Goal: Task Accomplishment & Management: Manage account settings

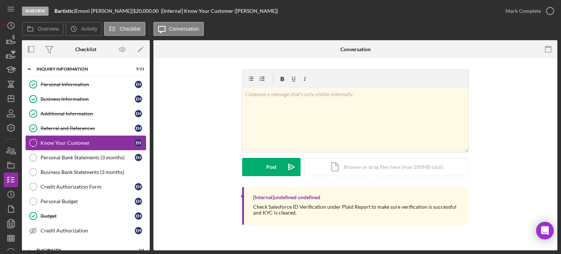
scroll to position [37, 0]
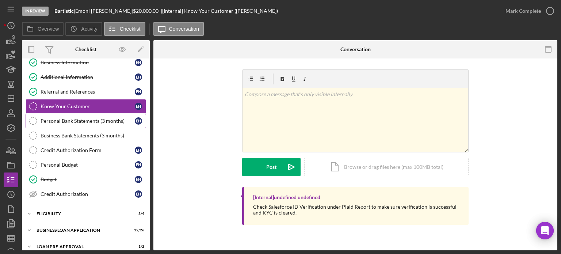
click at [65, 118] on div "Personal Bank Statements (3 months)" at bounding box center [88, 121] width 94 height 6
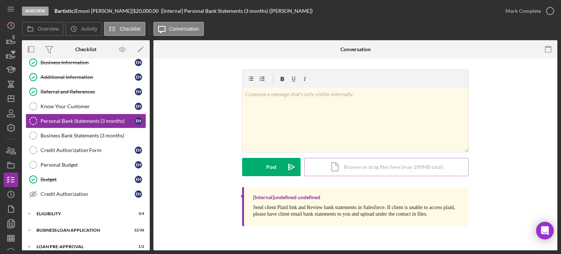
click at [342, 164] on div "Icon/Document Browse or drag files here (max 100MB total) Tap to choose files o…" at bounding box center [386, 167] width 164 height 18
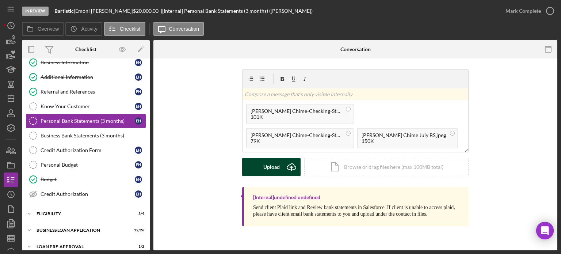
click at [269, 167] on div "Upload" at bounding box center [271, 167] width 16 height 18
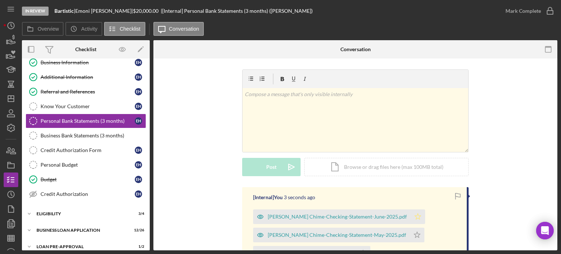
click at [410, 214] on icon "Icon/Star" at bounding box center [417, 216] width 15 height 15
click at [410, 234] on icon "Icon/Star" at bounding box center [417, 234] width 15 height 15
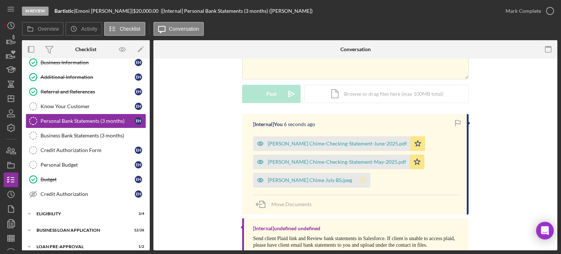
click at [356, 181] on icon "Icon/Star" at bounding box center [363, 180] width 15 height 15
click at [283, 145] on div "[PERSON_NAME] Chime-Checking-Statement-June-2025.pdf" at bounding box center [337, 144] width 139 height 6
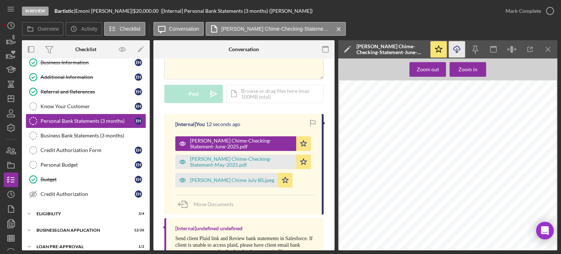
click at [457, 49] on icon "Icon/Download" at bounding box center [457, 49] width 16 height 16
click at [506, 154] on div "E m o n i H e r r o n 8 5 3 0 A p p l e t o n D r . S a i n t L o u i s , M O 6…" at bounding box center [447, 233] width 217 height 307
click at [548, 51] on icon "Icon/Menu Close" at bounding box center [548, 49] width 16 height 16
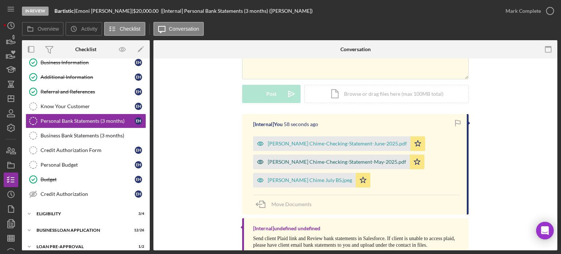
click at [289, 163] on div "[PERSON_NAME] Chime-Checking-Statement-May-2025.pdf" at bounding box center [337, 162] width 138 height 6
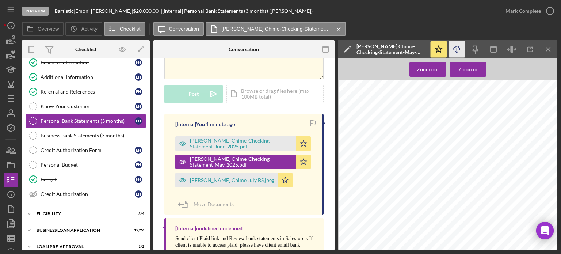
click at [454, 48] on icon "Icon/Download" at bounding box center [457, 49] width 16 height 16
click at [545, 49] on icon "Icon/Menu Close" at bounding box center [548, 49] width 16 height 16
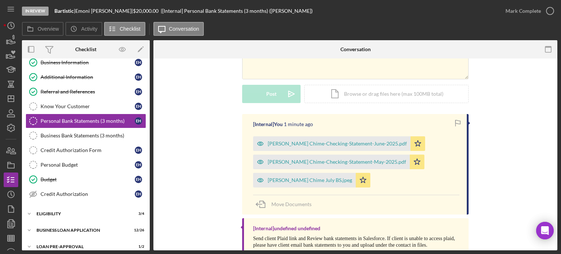
click at [281, 181] on div "[PERSON_NAME] Chime July BS.jpeg" at bounding box center [310, 180] width 84 height 6
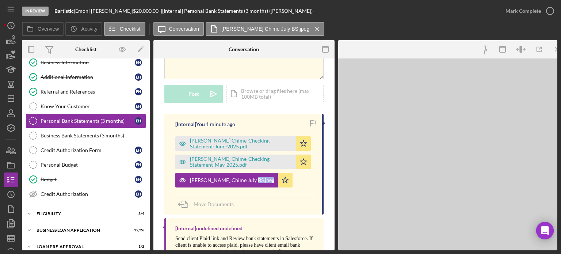
click at [282, 180] on div "[PERSON_NAME] Chime-Checking-Statement-June-2025.pdf Icon/Star [PERSON_NAME] Ch…" at bounding box center [244, 160] width 139 height 55
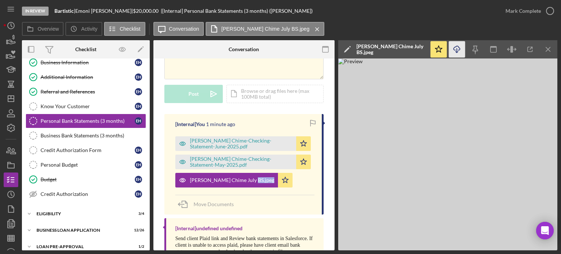
click at [458, 51] on icon "Icon/Download" at bounding box center [457, 49] width 16 height 16
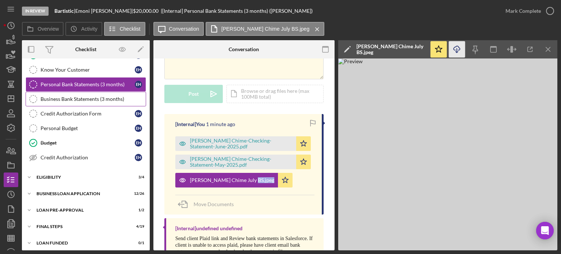
scroll to position [75, 0]
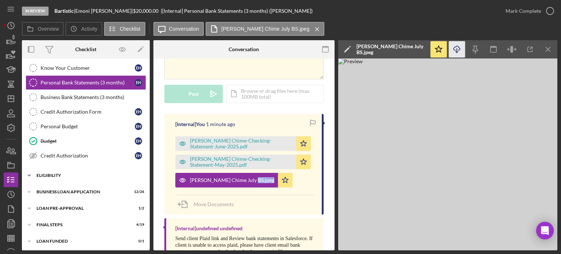
click at [61, 180] on div "Icon/Expander ELIGIBILITY 3 / 4" at bounding box center [86, 175] width 128 height 15
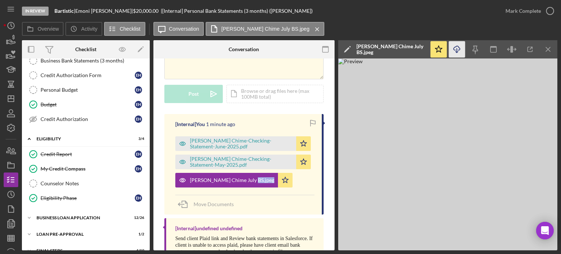
scroll to position [137, 0]
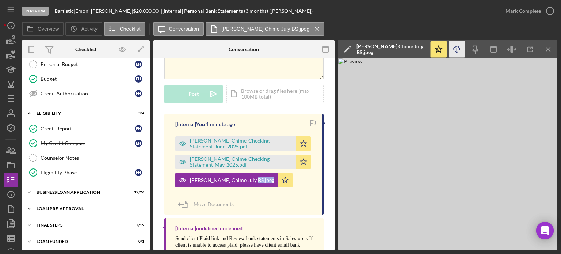
click at [49, 208] on div "Icon/Expander LOAN PRE-APPROVAL 1 / 2" at bounding box center [86, 208] width 128 height 15
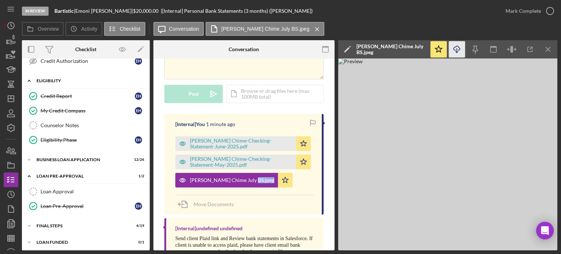
scroll to position [133, 0]
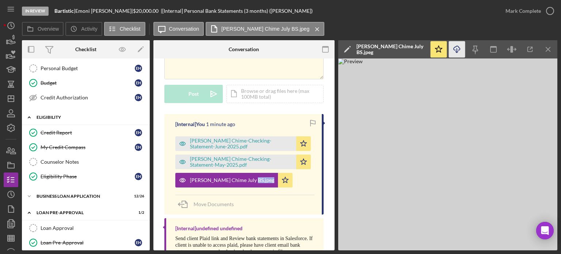
click at [58, 116] on div "ELIGIBILITY" at bounding box center [89, 117] width 104 height 4
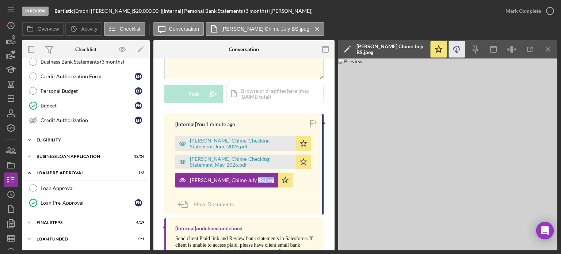
scroll to position [108, 0]
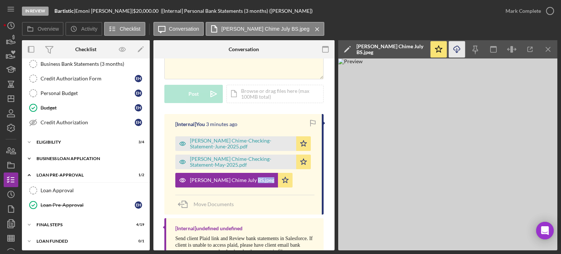
click at [57, 156] on div "BUSINESS LOAN APPLICATION" at bounding box center [89, 158] width 104 height 4
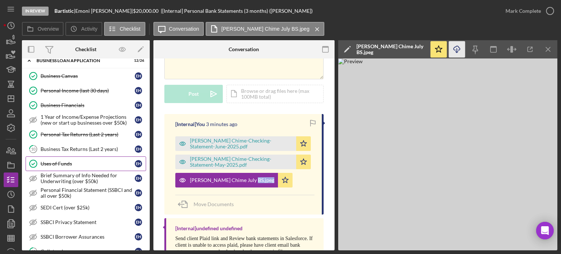
scroll to position [242, 0]
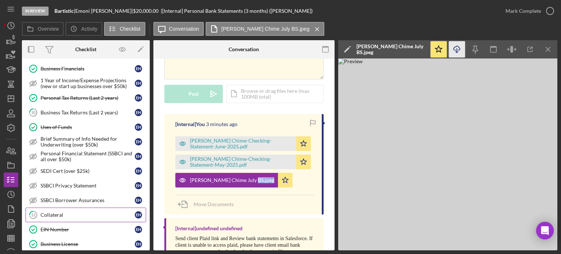
click at [54, 212] on div "Collateral" at bounding box center [88, 215] width 94 height 6
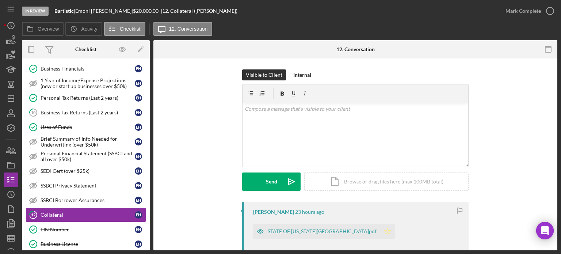
scroll to position [73, 0]
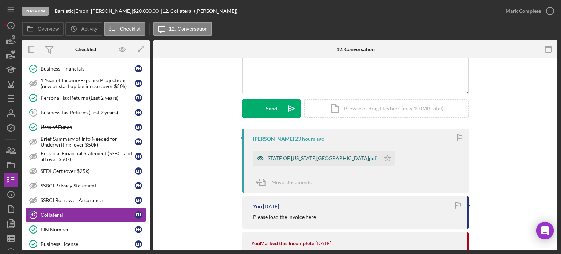
click at [277, 159] on div "STATE OF [US_STATE][GEOGRAPHIC_DATA]pdf" at bounding box center [322, 158] width 109 height 6
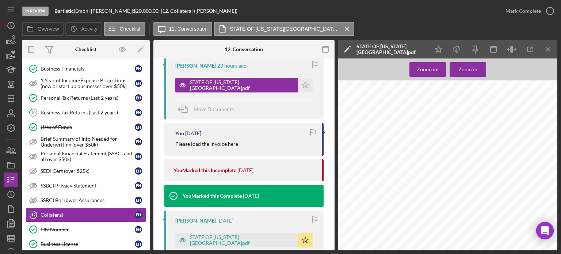
scroll to position [183, 0]
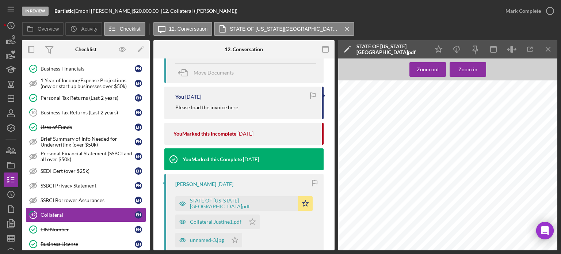
click at [218, 214] on div "Collateral.Justine1.pdf Icon/Star" at bounding box center [219, 220] width 88 height 18
click at [215, 207] on div "STATE OF [US_STATE][GEOGRAPHIC_DATA]pdf" at bounding box center [236, 203] width 123 height 15
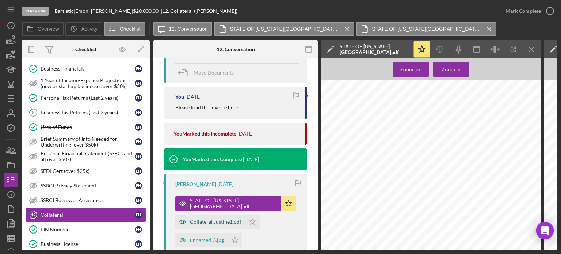
click at [208, 223] on div "Collateral.Justine1.pdf" at bounding box center [215, 222] width 51 height 6
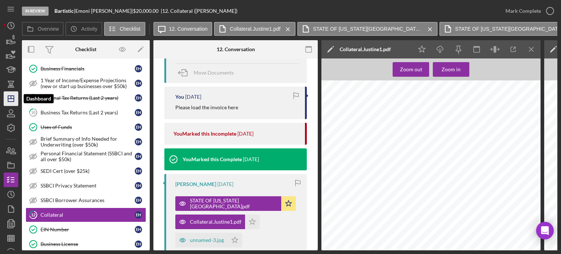
click at [7, 99] on icon "Icon/Dashboard" at bounding box center [11, 98] width 18 height 18
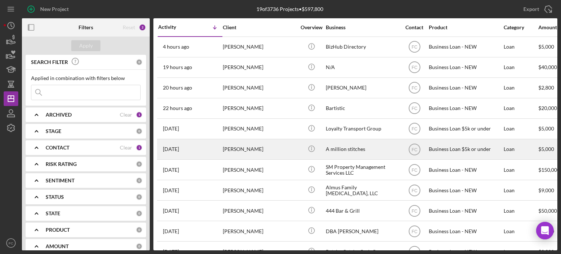
click at [263, 150] on div "[PERSON_NAME]" at bounding box center [259, 148] width 73 height 19
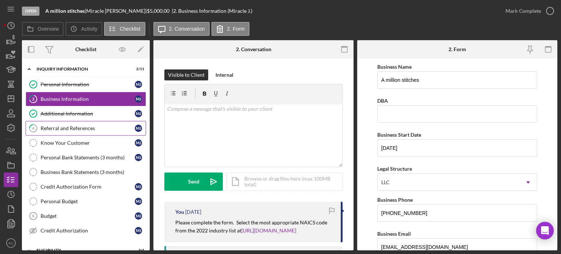
click at [65, 129] on div "Referral and References" at bounding box center [88, 128] width 94 height 6
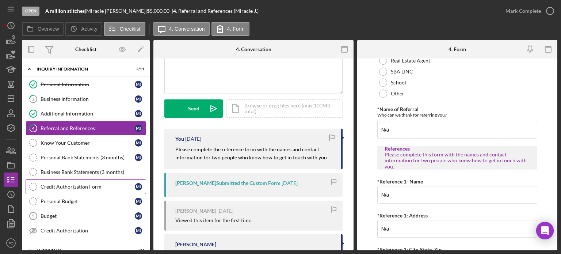
scroll to position [37, 0]
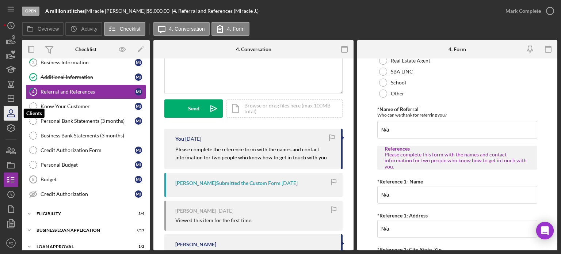
click at [7, 112] on icon "button" at bounding box center [11, 113] width 18 height 18
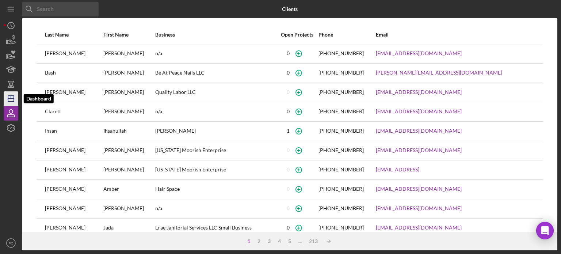
click at [9, 99] on line "button" at bounding box center [11, 99] width 6 height 0
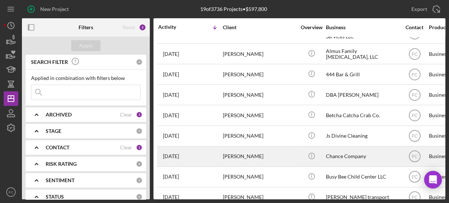
scroll to position [137, 0]
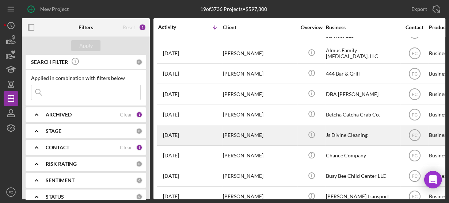
click at [205, 138] on div "[DATE] [PERSON_NAME]" at bounding box center [190, 135] width 64 height 19
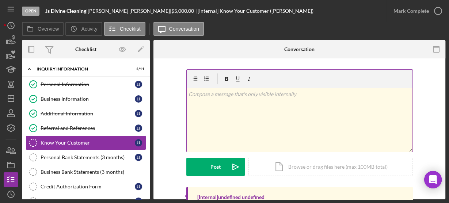
scroll to position [12, 0]
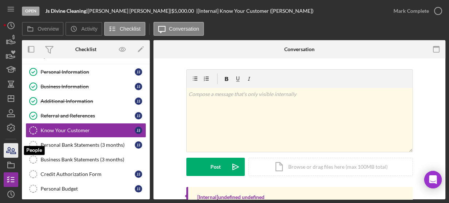
click at [8, 146] on icon "button" at bounding box center [11, 150] width 18 height 18
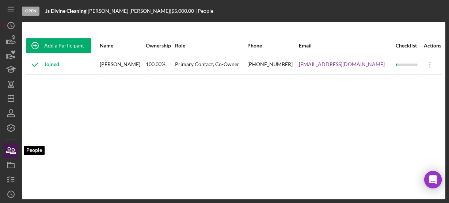
click at [7, 145] on icon "button" at bounding box center [11, 150] width 18 height 18
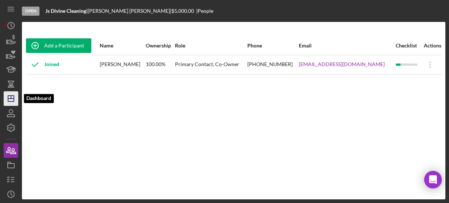
click at [12, 97] on icon "Icon/Dashboard" at bounding box center [11, 98] width 18 height 18
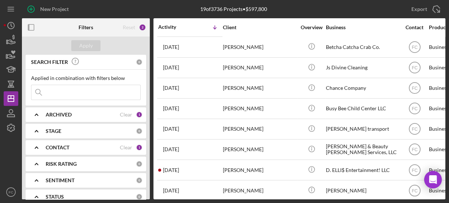
scroll to position [229, 0]
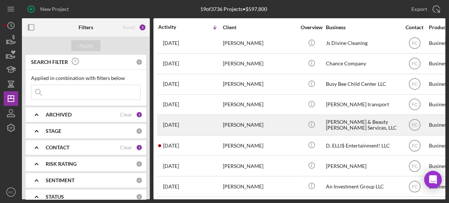
click at [210, 118] on div "[DATE] [PERSON_NAME]" at bounding box center [190, 124] width 64 height 19
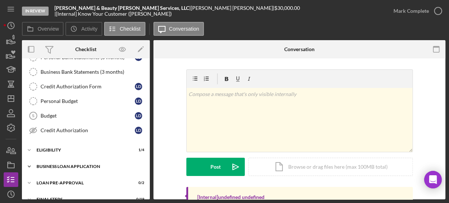
scroll to position [124, 0]
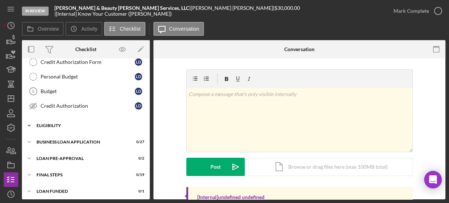
click at [47, 118] on div "Icon/Expander ELIGIBILITY 1 / 4" at bounding box center [86, 125] width 128 height 15
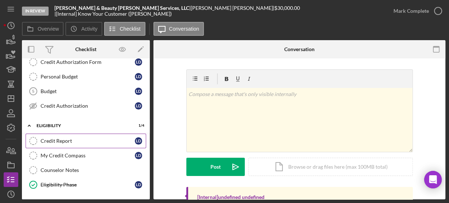
scroll to position [183, 0]
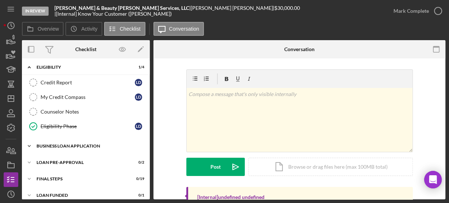
click at [45, 144] on div "BUSINESS LOAN APPLICATION" at bounding box center [89, 146] width 104 height 4
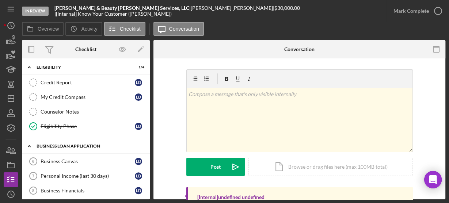
scroll to position [212, 0]
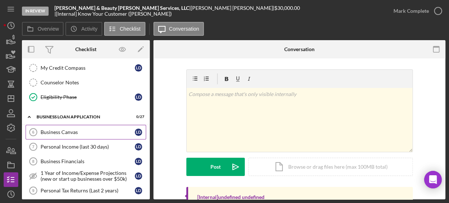
click at [45, 125] on link "Business Canvas 6 Business Canvas [PERSON_NAME]" at bounding box center [86, 132] width 120 height 15
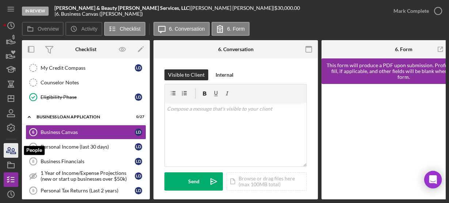
click at [12, 147] on icon "button" at bounding box center [11, 150] width 18 height 18
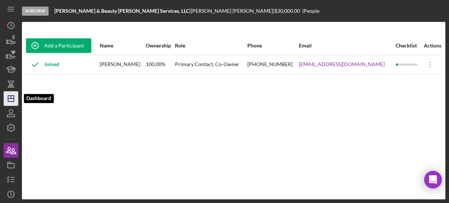
click at [12, 98] on icon "Icon/Dashboard" at bounding box center [11, 98] width 18 height 18
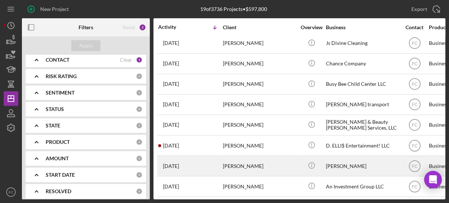
scroll to position [170, 0]
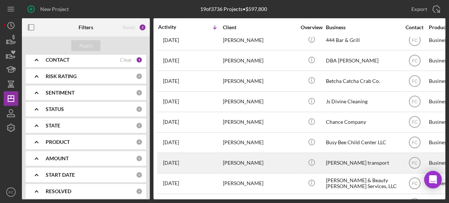
click at [213, 157] on div "[DATE] [PERSON_NAME]" at bounding box center [190, 162] width 64 height 19
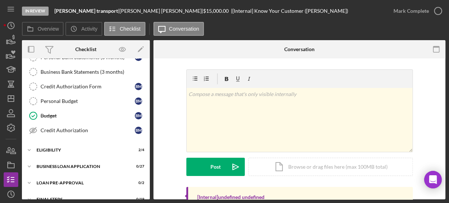
scroll to position [124, 0]
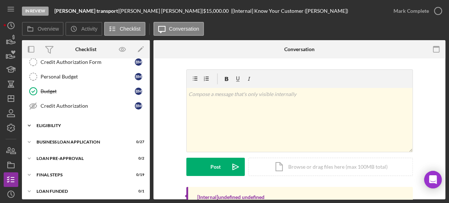
click at [61, 126] on div "Icon/Expander ELIGIBILITY 2 / 4" at bounding box center [86, 125] width 128 height 15
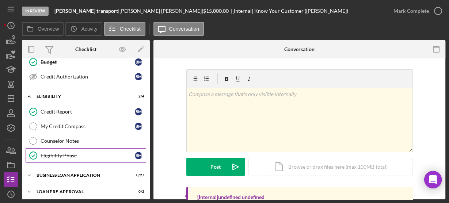
scroll to position [183, 0]
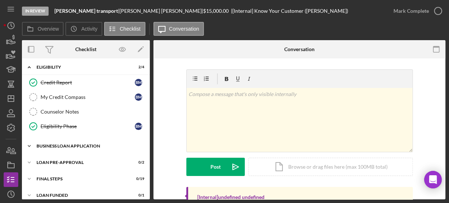
click at [64, 144] on div "BUSINESS LOAN APPLICATION" at bounding box center [89, 146] width 104 height 4
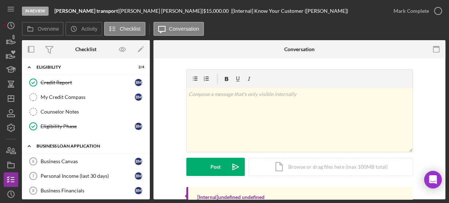
scroll to position [212, 0]
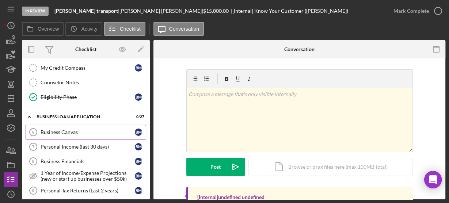
click at [62, 129] on div "Business Canvas" at bounding box center [88, 132] width 94 height 6
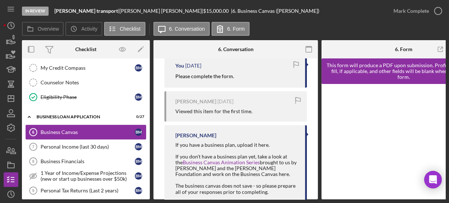
scroll to position [124, 0]
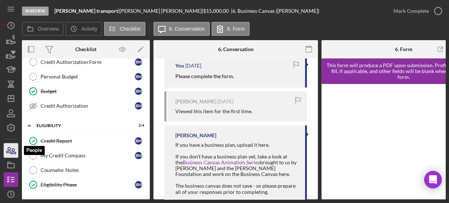
click at [11, 154] on icon "button" at bounding box center [11, 150] width 18 height 18
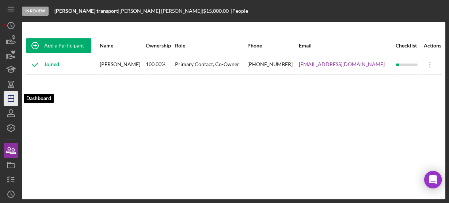
click at [14, 96] on icon "Icon/Dashboard" at bounding box center [11, 98] width 18 height 18
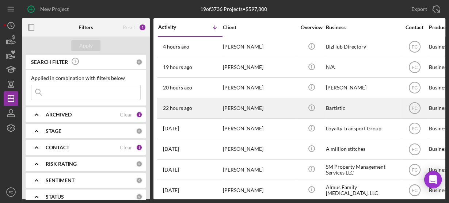
click at [238, 110] on div "[PERSON_NAME]" at bounding box center [259, 108] width 73 height 19
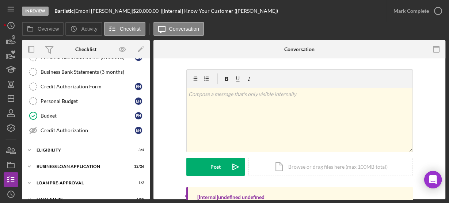
scroll to position [124, 0]
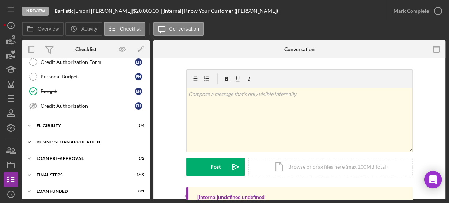
click at [55, 145] on div "Icon/Expander BUSINESS LOAN APPLICATION 12 / 26" at bounding box center [86, 142] width 128 height 15
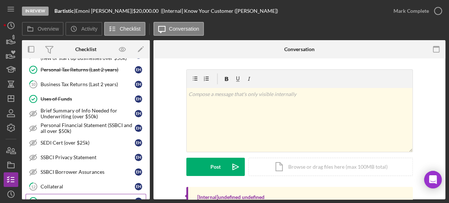
scroll to position [300, 0]
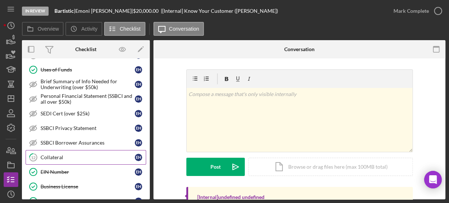
click at [53, 154] on div "Collateral" at bounding box center [88, 157] width 94 height 6
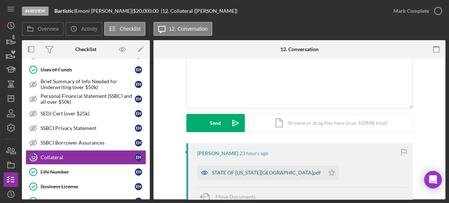
scroll to position [117, 0]
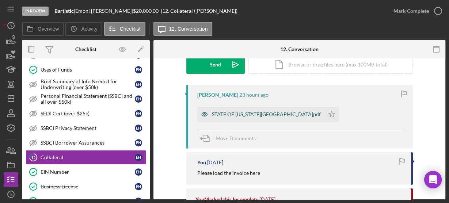
click at [221, 114] on div "STATE OF [US_STATE][GEOGRAPHIC_DATA]pdf" at bounding box center [266, 114] width 109 height 6
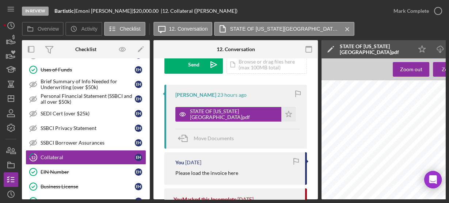
scroll to position [0, 102]
click at [438, 45] on icon "Icon/Download" at bounding box center [440, 49] width 16 height 16
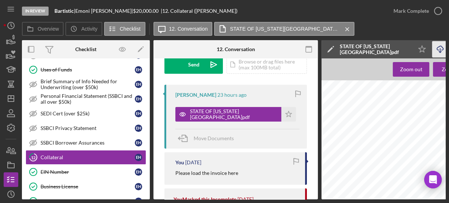
scroll to position [146, 0]
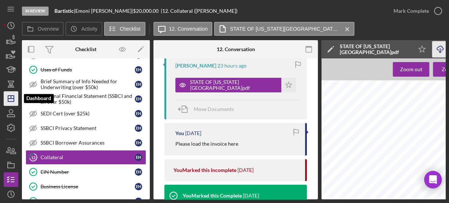
click at [15, 101] on icon "Icon/Dashboard" at bounding box center [11, 98] width 18 height 18
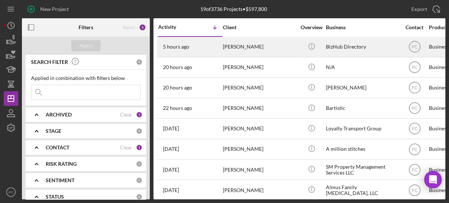
click at [218, 51] on div "5 hours ago [PERSON_NAME]" at bounding box center [190, 46] width 64 height 19
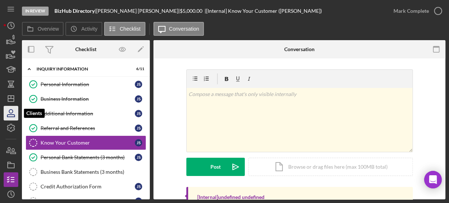
scroll to position [12, 0]
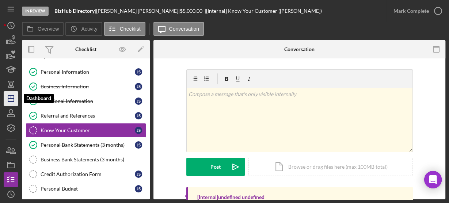
click at [8, 96] on polygon "button" at bounding box center [11, 99] width 6 height 6
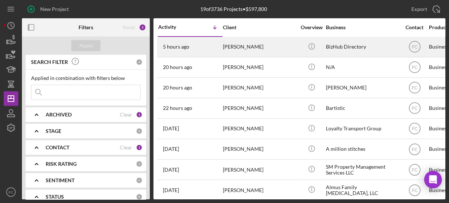
click at [197, 48] on div "5 hours ago [PERSON_NAME]" at bounding box center [190, 46] width 64 height 19
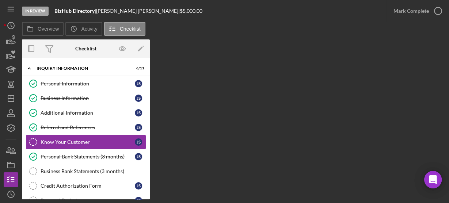
scroll to position [12, 0]
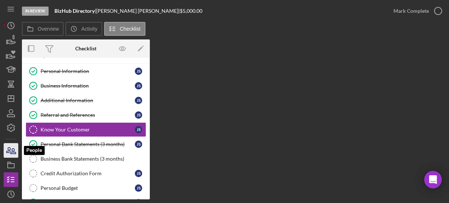
click at [11, 149] on icon "button" at bounding box center [11, 150] width 18 height 18
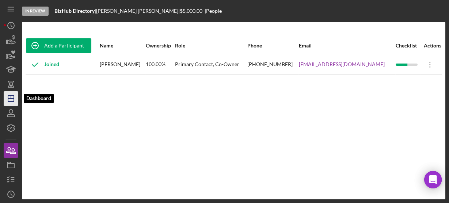
click at [9, 100] on icon "Icon/Dashboard" at bounding box center [11, 98] width 18 height 18
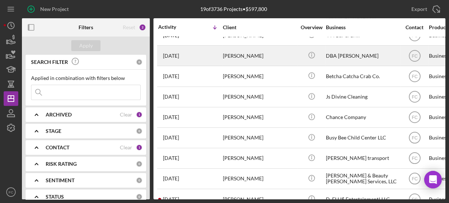
scroll to position [204, 0]
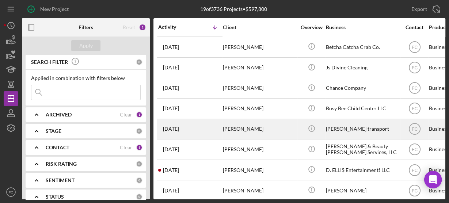
click at [208, 126] on div "[DATE] [PERSON_NAME]" at bounding box center [190, 128] width 64 height 19
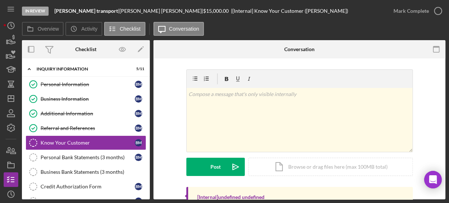
scroll to position [12, 0]
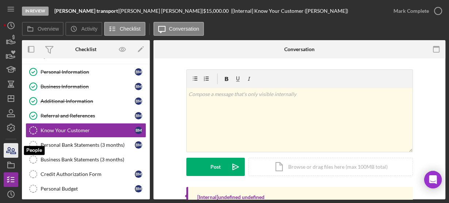
click at [9, 149] on icon "button" at bounding box center [11, 150] width 18 height 18
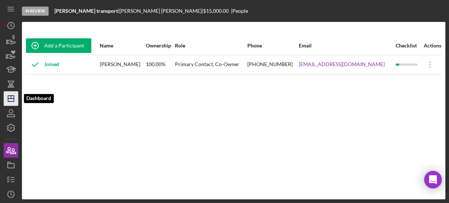
click at [10, 100] on icon "Icon/Dashboard" at bounding box center [11, 98] width 18 height 18
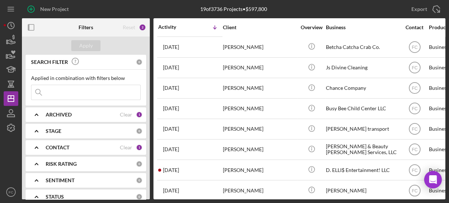
scroll to position [229, 0]
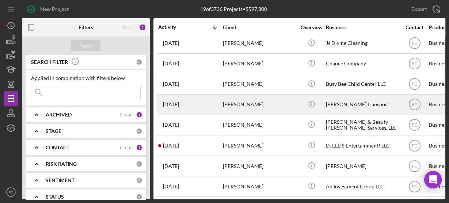
click at [174, 101] on time "[DATE]" at bounding box center [171, 104] width 16 height 6
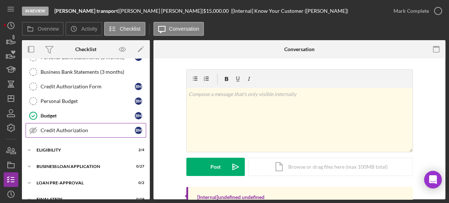
scroll to position [124, 0]
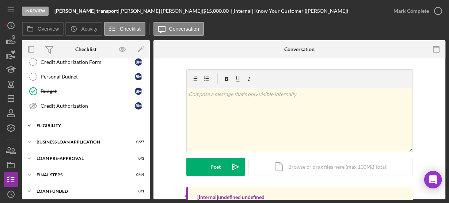
click at [53, 124] on div "Icon/Expander ELIGIBILITY 2 / 4" at bounding box center [86, 125] width 128 height 15
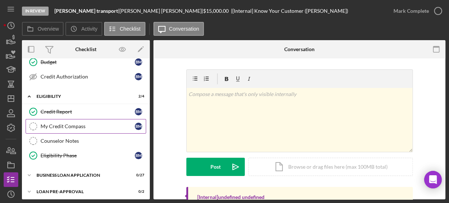
scroll to position [183, 0]
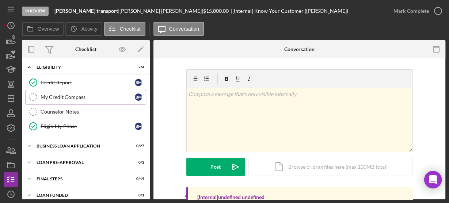
click at [61, 95] on div "My Credit Compass" at bounding box center [88, 97] width 94 height 6
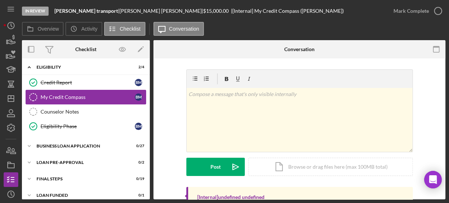
scroll to position [186, 0]
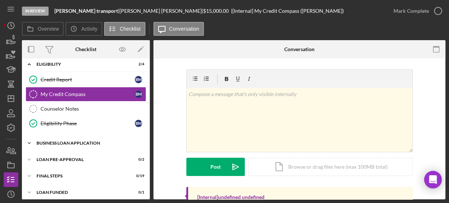
click at [46, 141] on div "BUSINESS LOAN APPLICATION" at bounding box center [89, 143] width 104 height 4
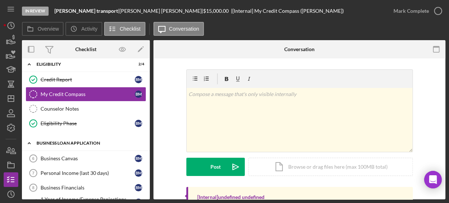
scroll to position [215, 0]
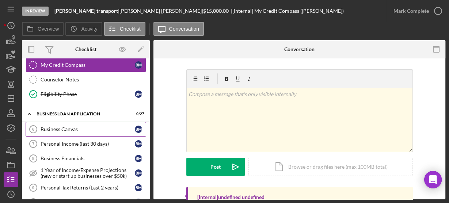
click at [49, 126] on div "Business Canvas" at bounding box center [88, 129] width 94 height 6
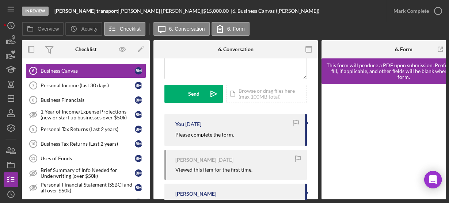
scroll to position [117, 0]
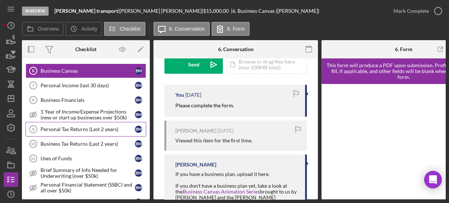
click at [81, 128] on link "Personal Tax Returns (Last 2 years) 9 Personal Tax Returns (Last 2 years) B M" at bounding box center [86, 129] width 120 height 15
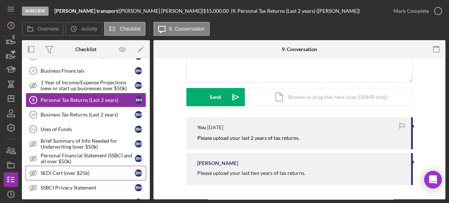
scroll to position [332, 0]
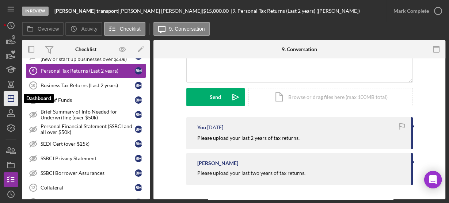
click at [10, 99] on icon "Icon/Dashboard" at bounding box center [11, 98] width 18 height 18
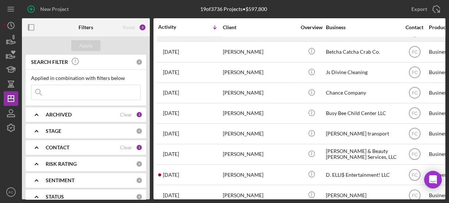
scroll to position [83, 0]
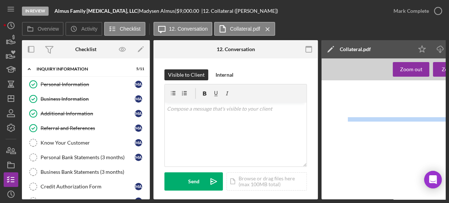
scroll to position [110, 0]
